Goal: Information Seeking & Learning: Learn about a topic

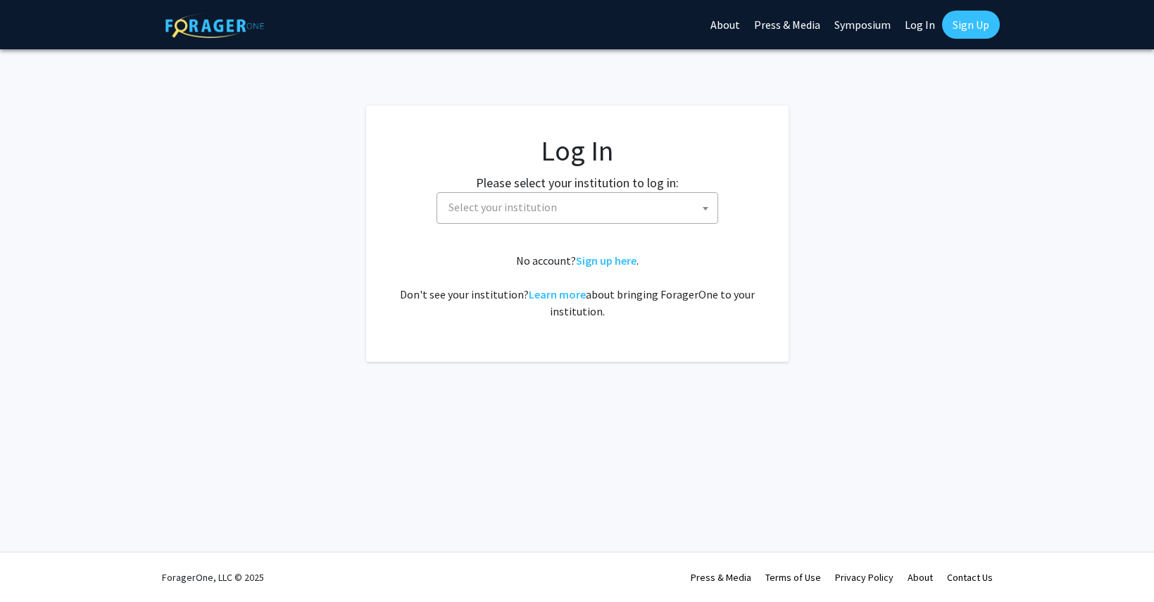
select select
click at [669, 196] on span "Select your institution" at bounding box center [580, 207] width 275 height 29
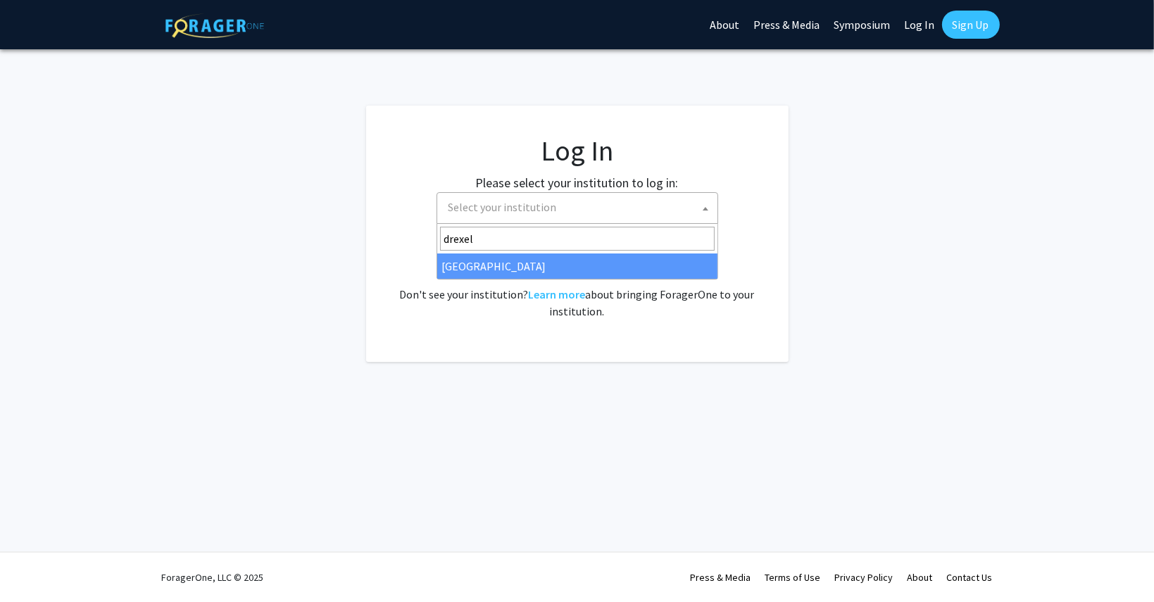
type input "drexel"
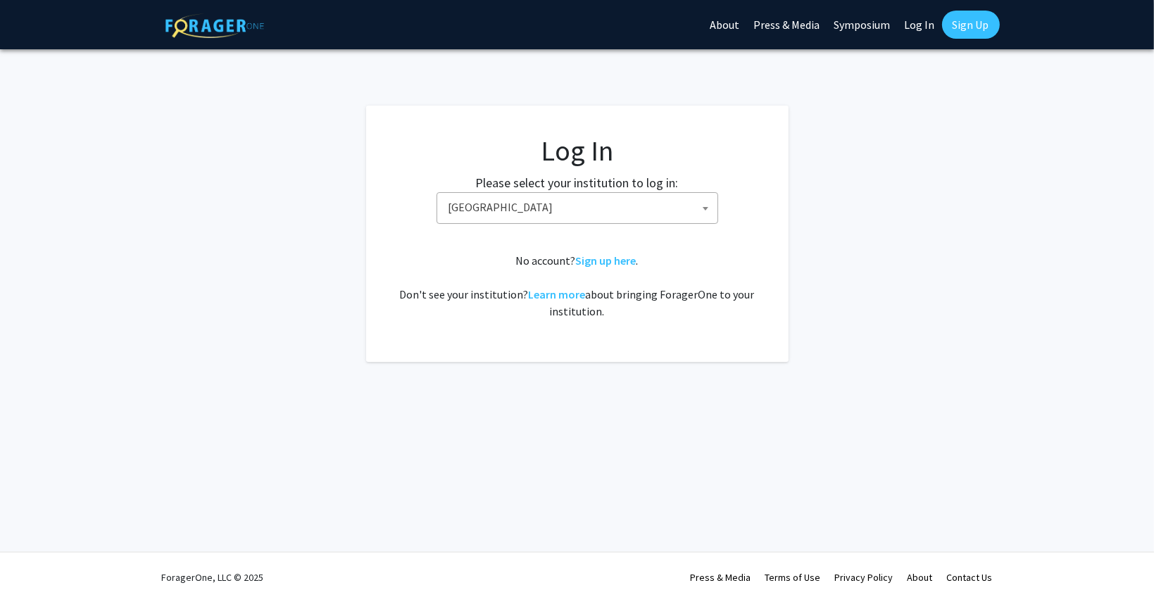
select select "6"
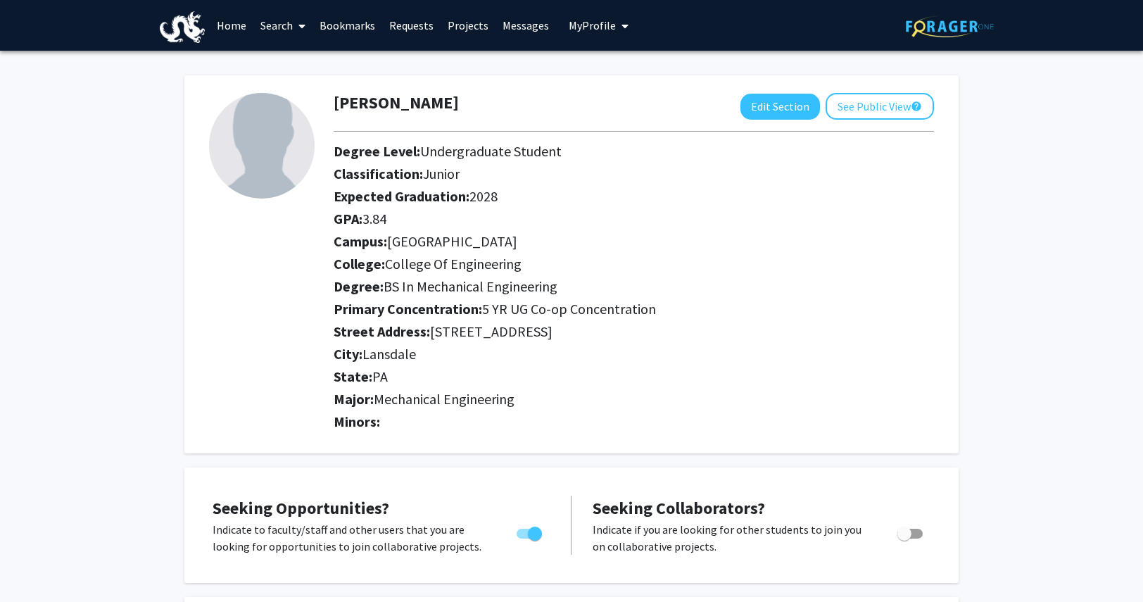
click at [289, 26] on link "Search" at bounding box center [282, 25] width 59 height 49
click at [312, 71] on span "Faculty/Staff" at bounding box center [304, 65] width 103 height 28
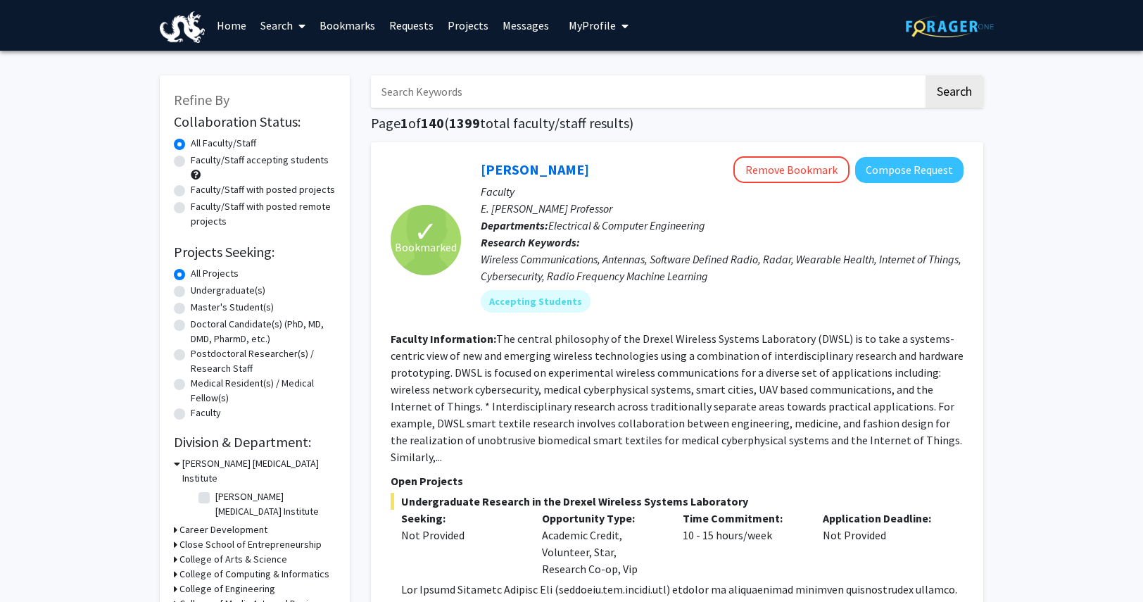
click at [229, 291] on label "Undergraduate(s)" at bounding box center [228, 290] width 75 height 15
click at [200, 291] on input "Undergraduate(s)" at bounding box center [195, 287] width 9 height 9
radio input "true"
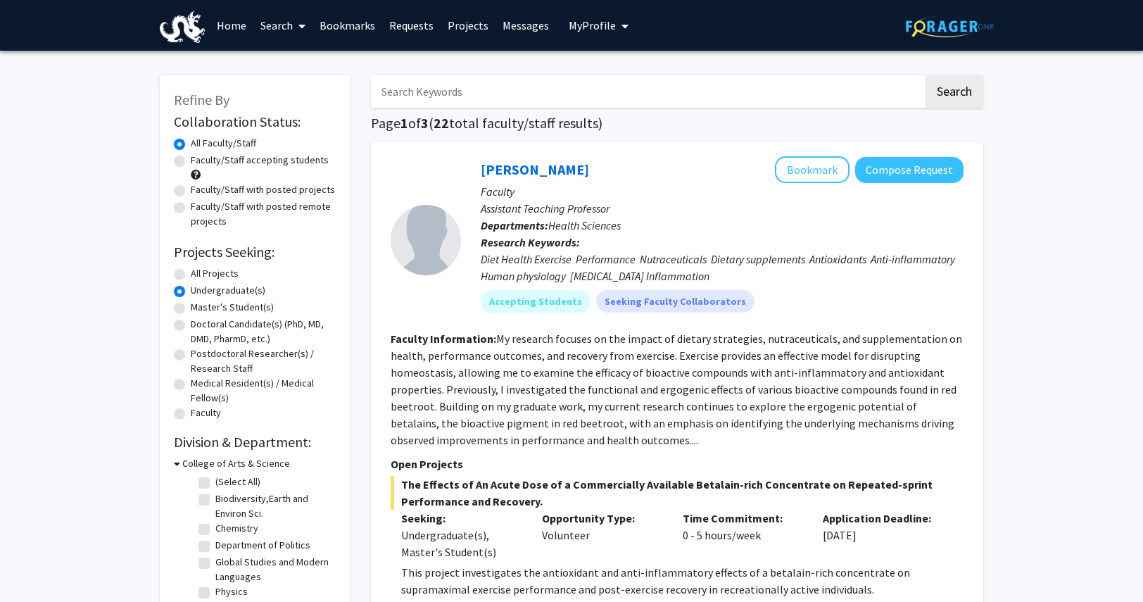
click at [277, 160] on label "Faculty/Staff accepting students" at bounding box center [260, 160] width 138 height 15
click at [200, 160] on input "Faculty/Staff accepting students" at bounding box center [195, 157] width 9 height 9
radio input "true"
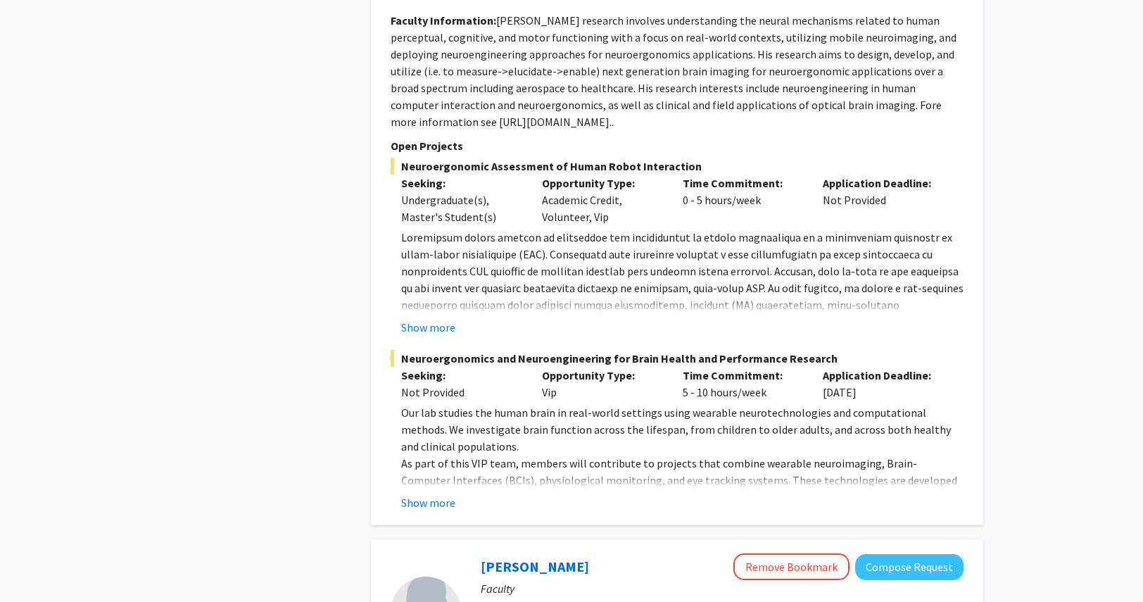
scroll to position [3973, 0]
click at [450, 319] on button "Show more" at bounding box center [428, 327] width 54 height 17
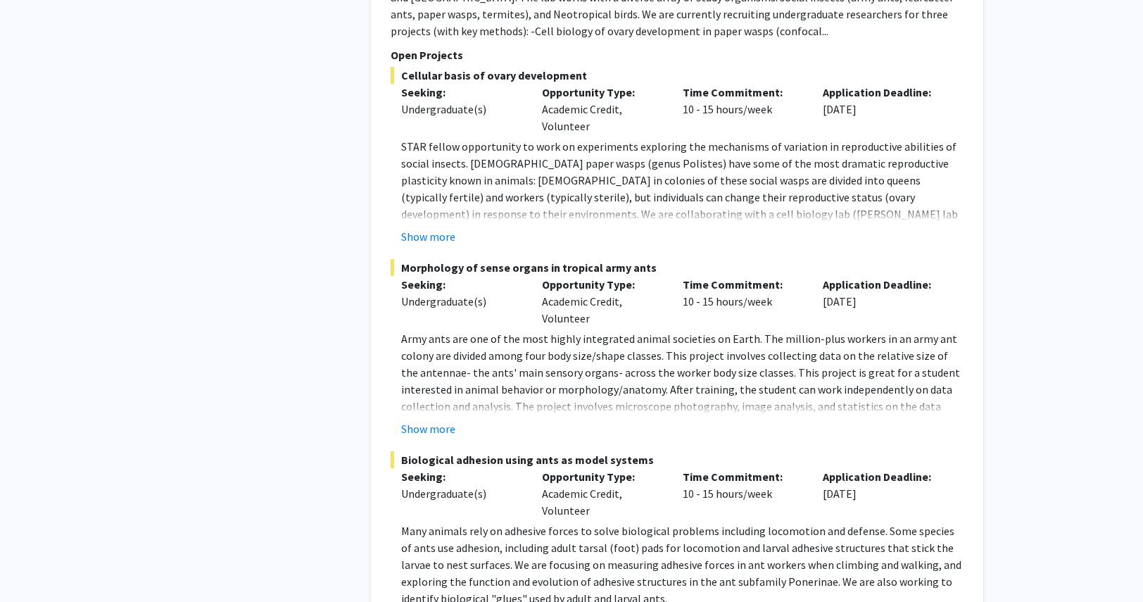
scroll to position [6771, 0]
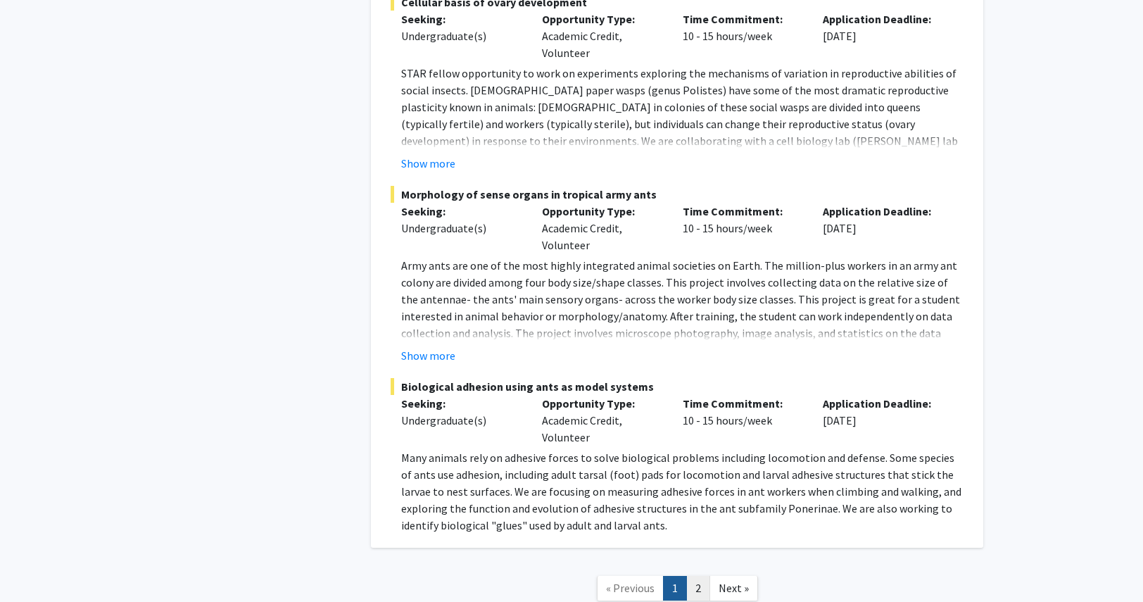
click at [703, 576] on link "2" at bounding box center [698, 588] width 24 height 25
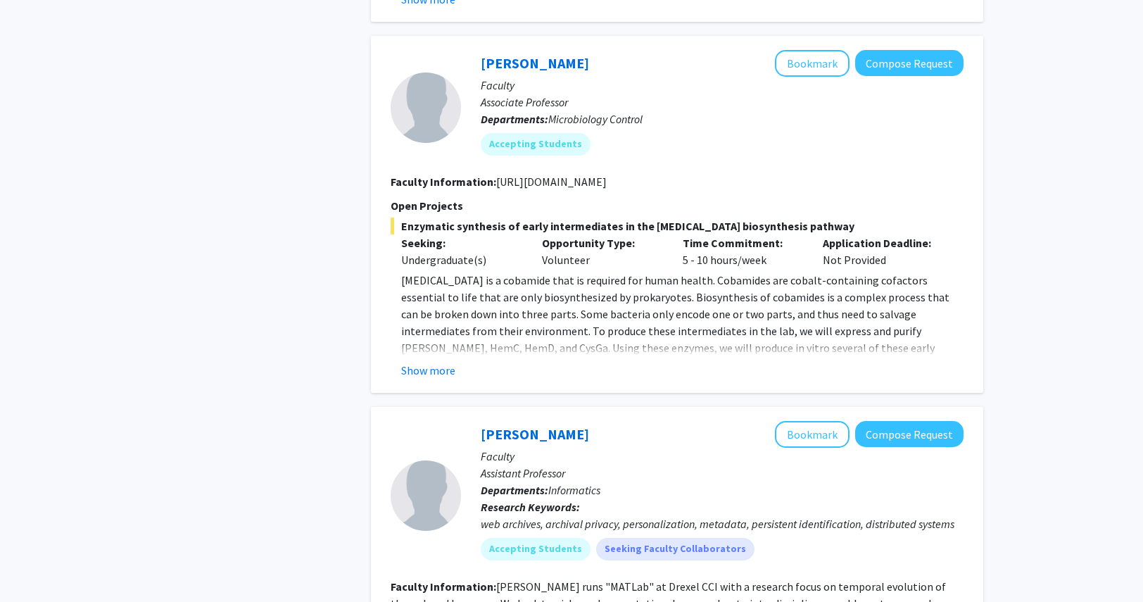
scroll to position [4453, 0]
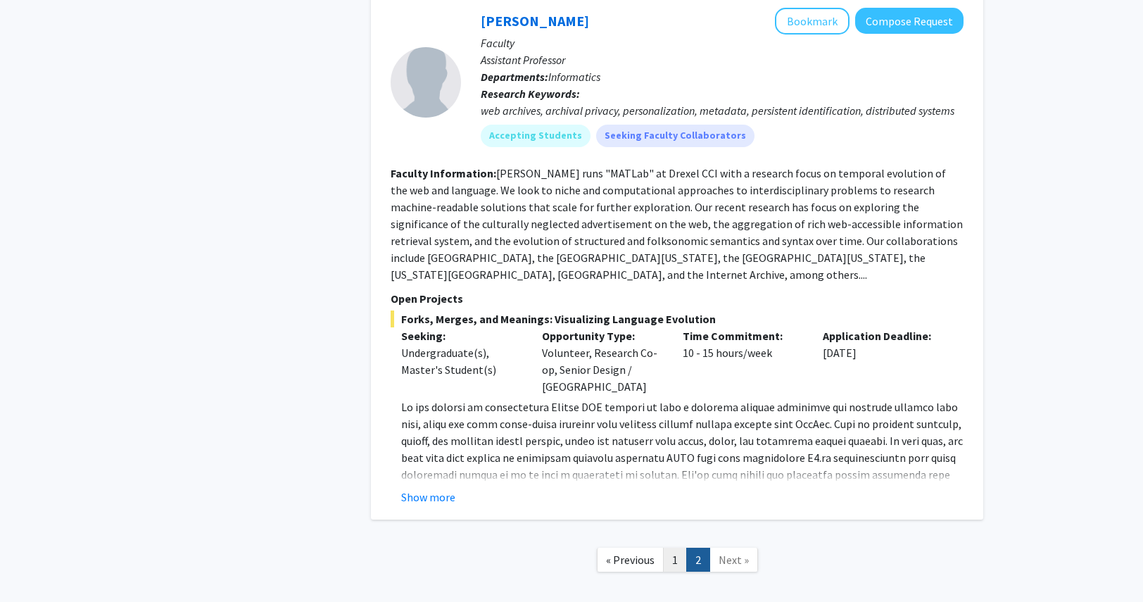
click at [673, 548] on link "1" at bounding box center [675, 560] width 24 height 25
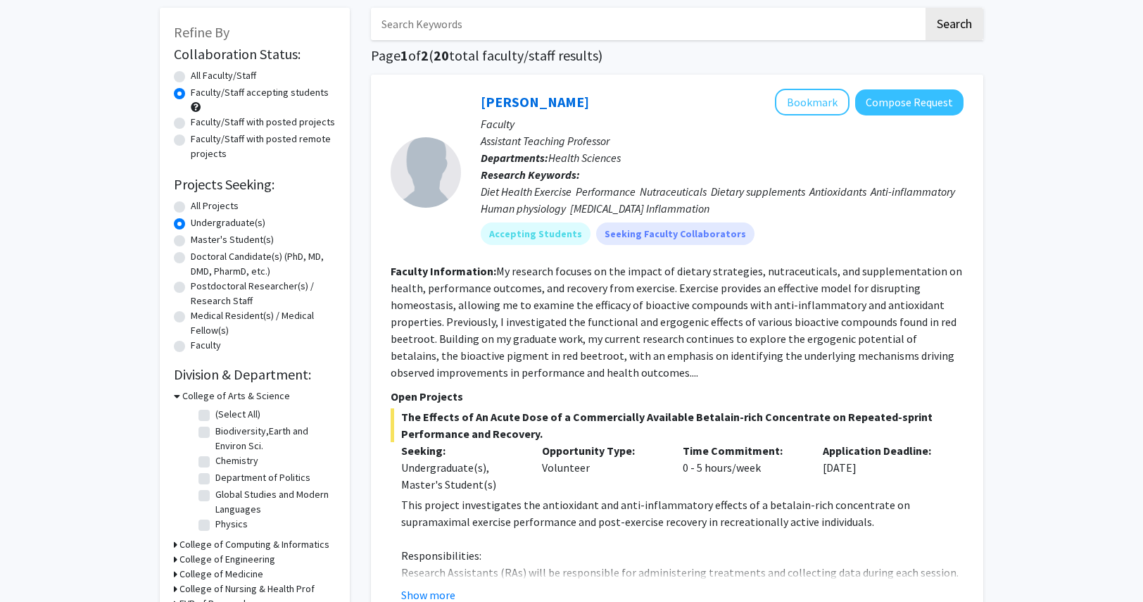
scroll to position [108, 0]
